Goal: Task Accomplishment & Management: Use online tool/utility

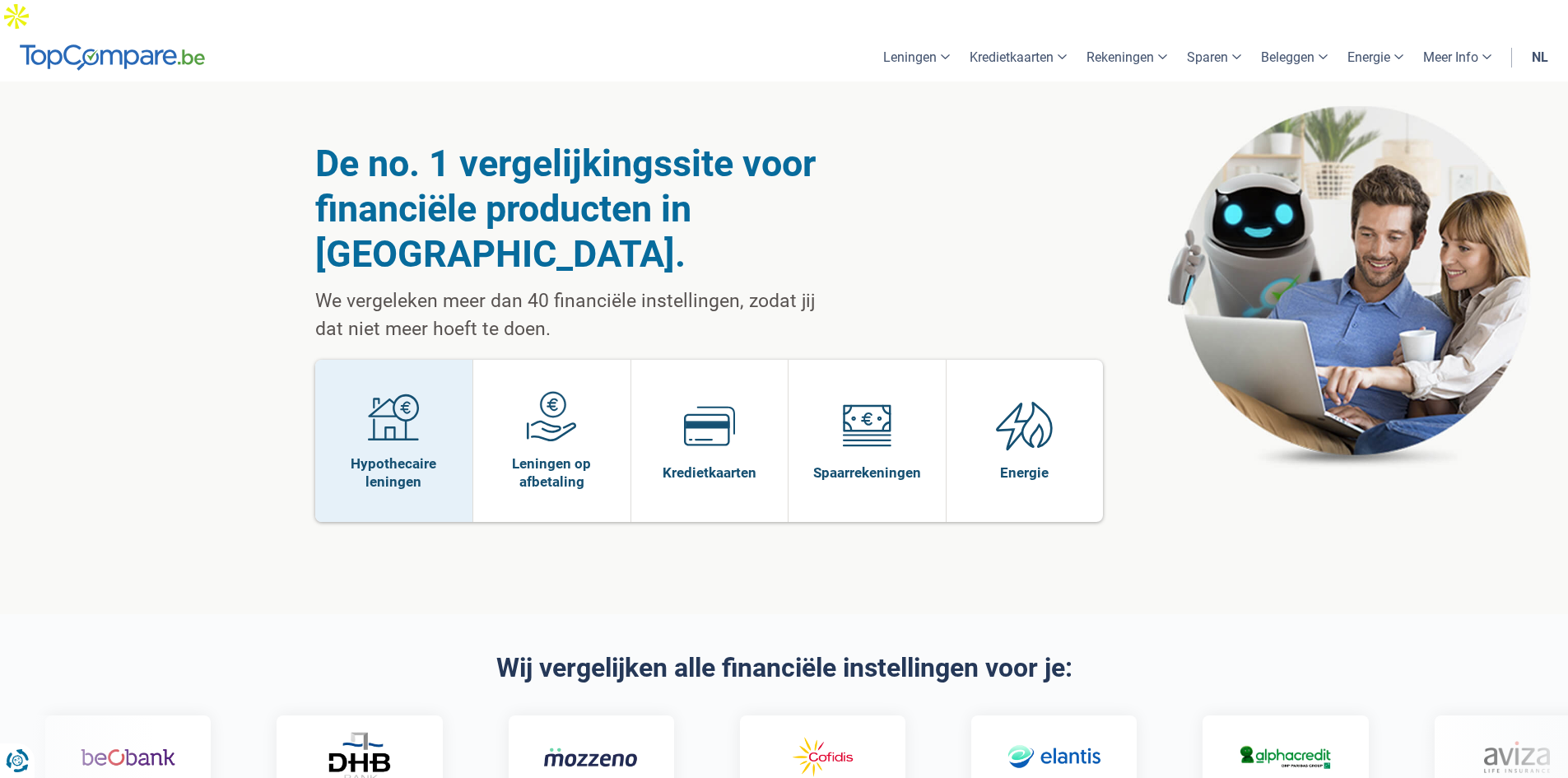
click at [390, 454] on span "Hypothecaire leningen" at bounding box center [394, 472] width 142 height 36
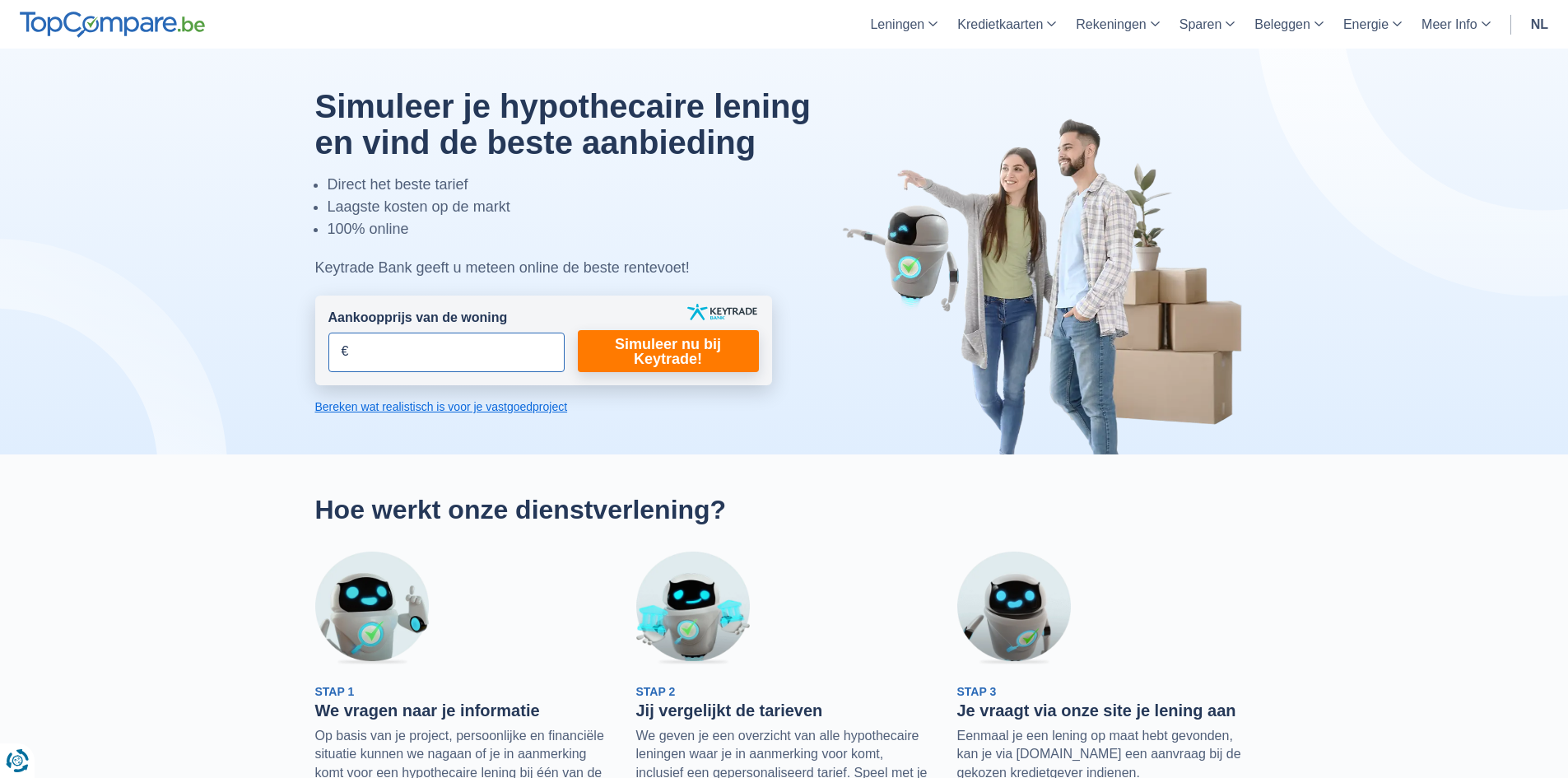
click at [431, 352] on input "Aankoopprijs van de woning" at bounding box center [446, 352] width 236 height 40
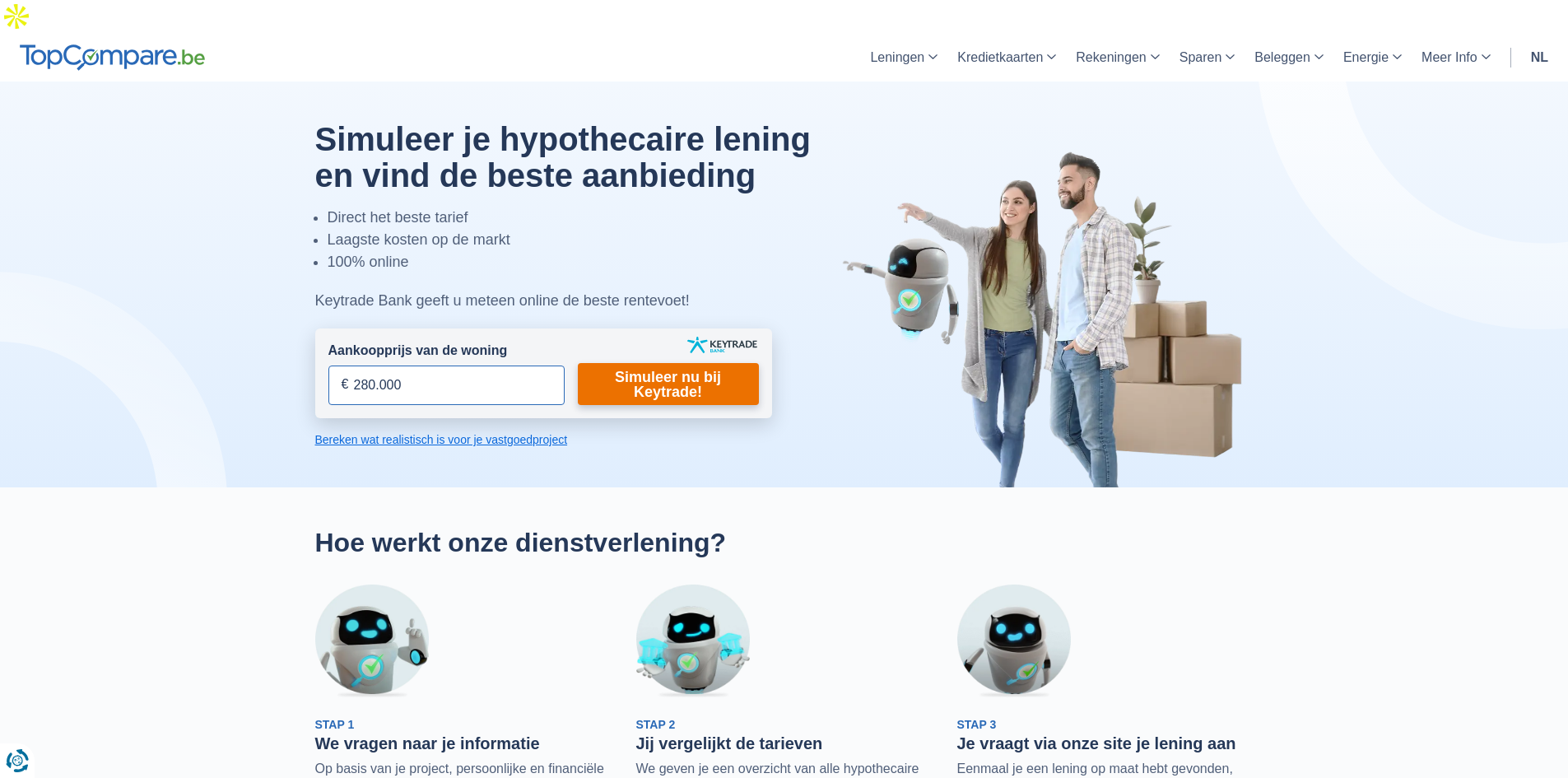
type input "280.000"
click at [698, 363] on link "Simuleer nu bij Keytrade!" at bounding box center [669, 384] width 181 height 42
click at [685, 363] on link "Simuleer nu bij Keytrade!" at bounding box center [669, 384] width 181 height 42
click at [642, 363] on link "Simuleer nu bij Keytrade!" at bounding box center [669, 384] width 181 height 42
